Goal: Find specific page/section: Find specific page/section

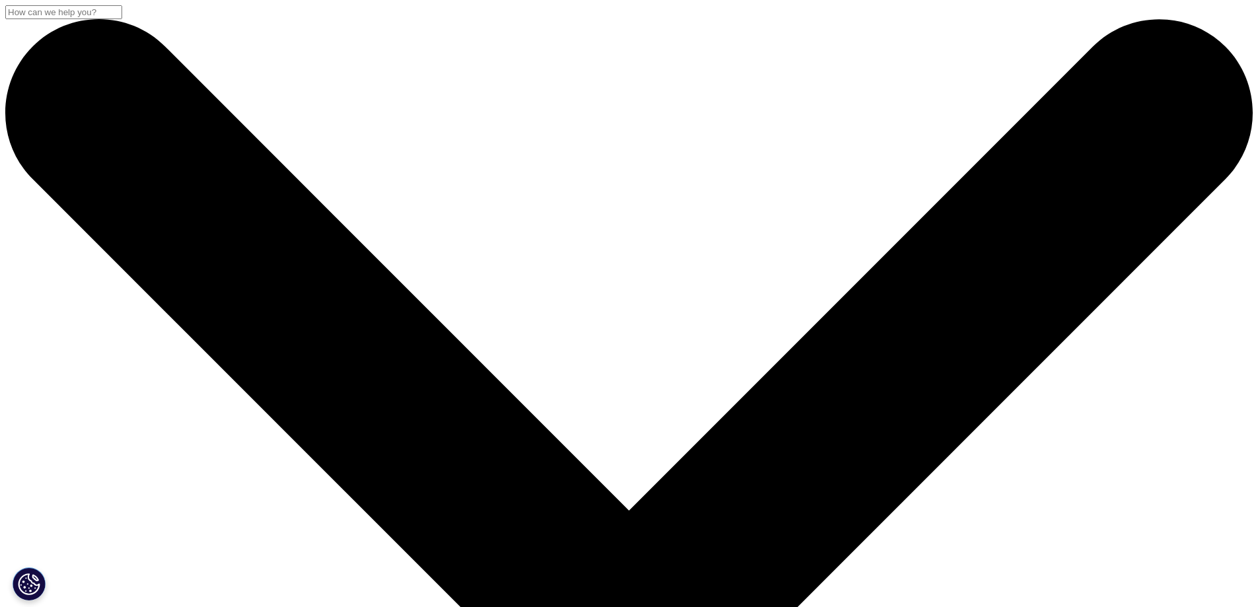
click at [122, 19] on input "Search" at bounding box center [63, 12] width 117 height 14
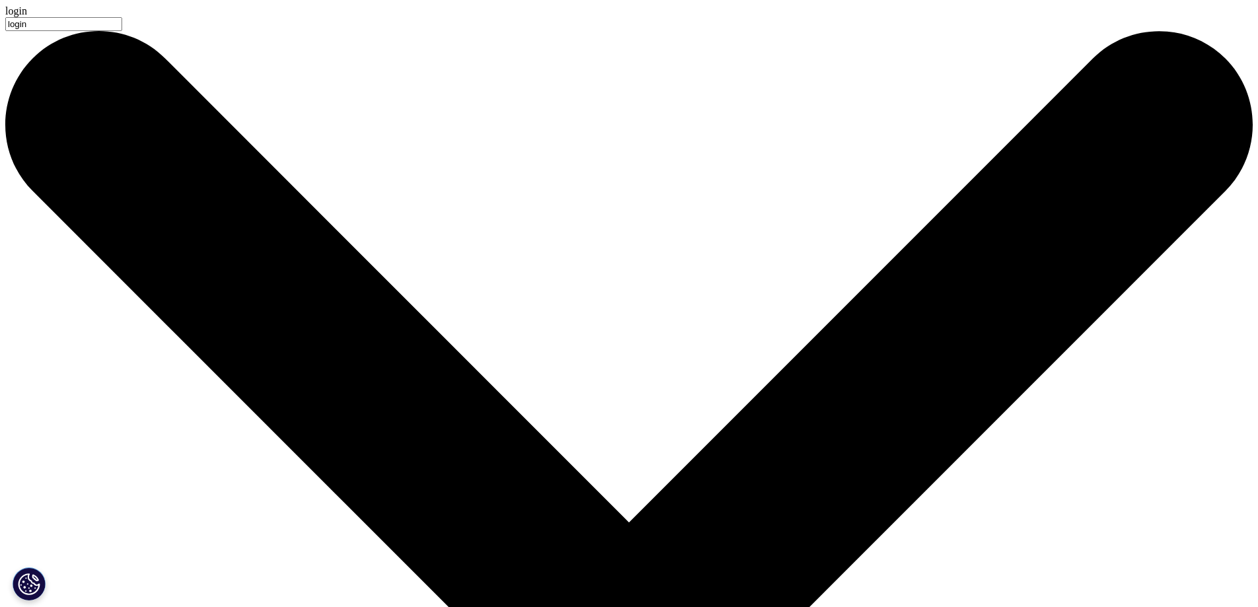
type input "login"
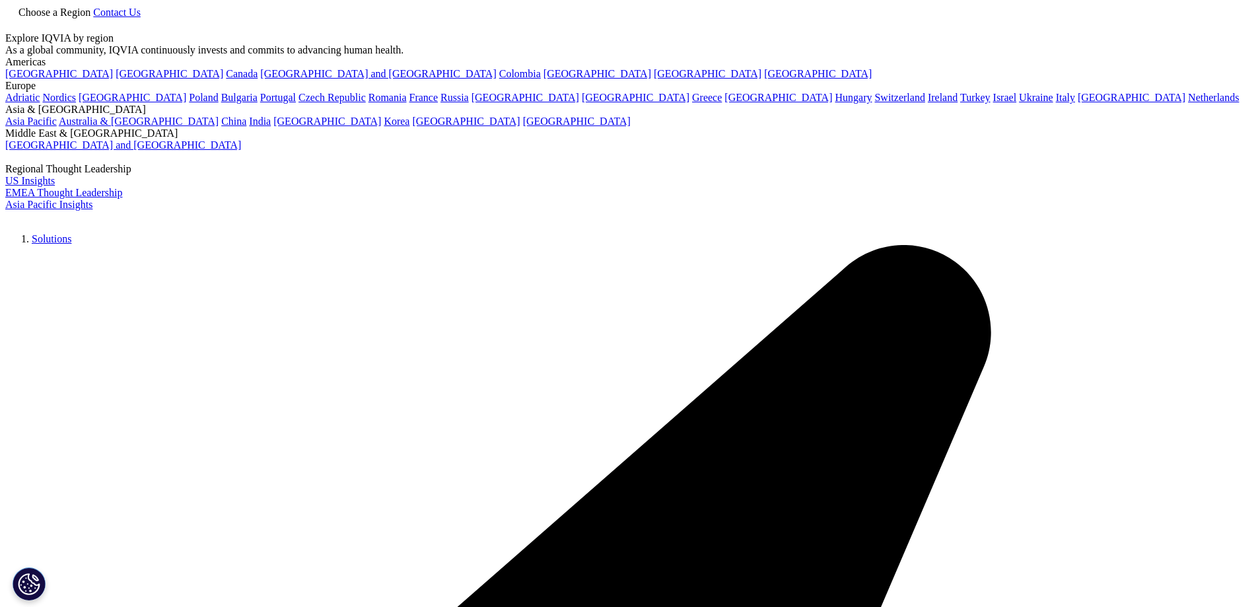
type input "login"
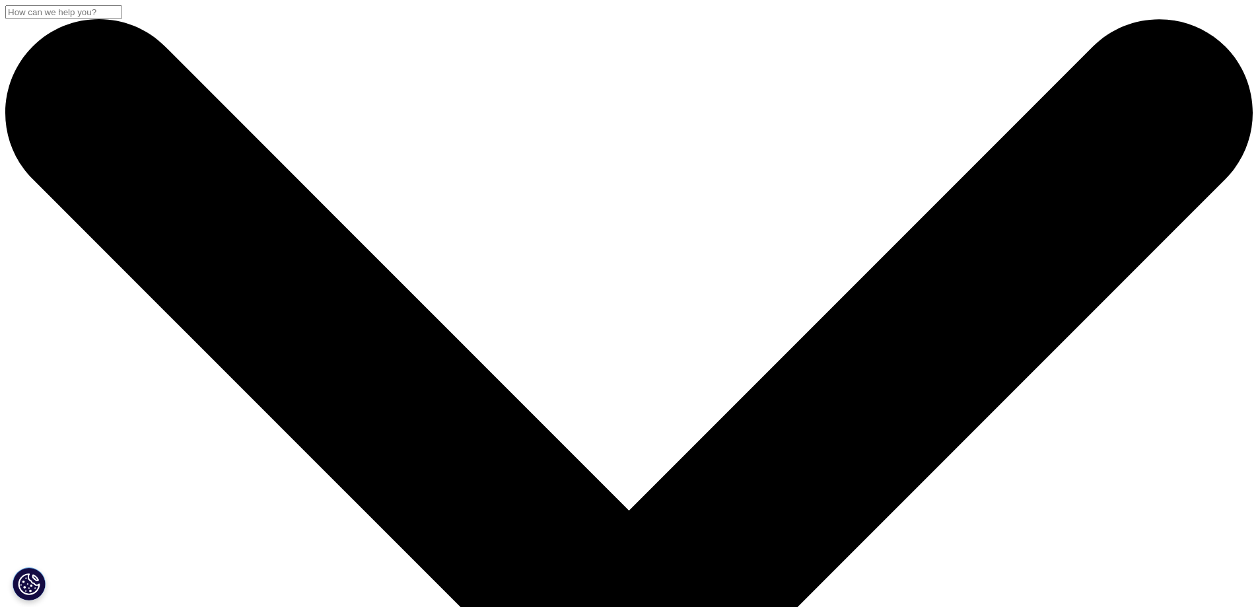
scroll to position [264, 0]
